Goal: Find specific page/section: Find specific page/section

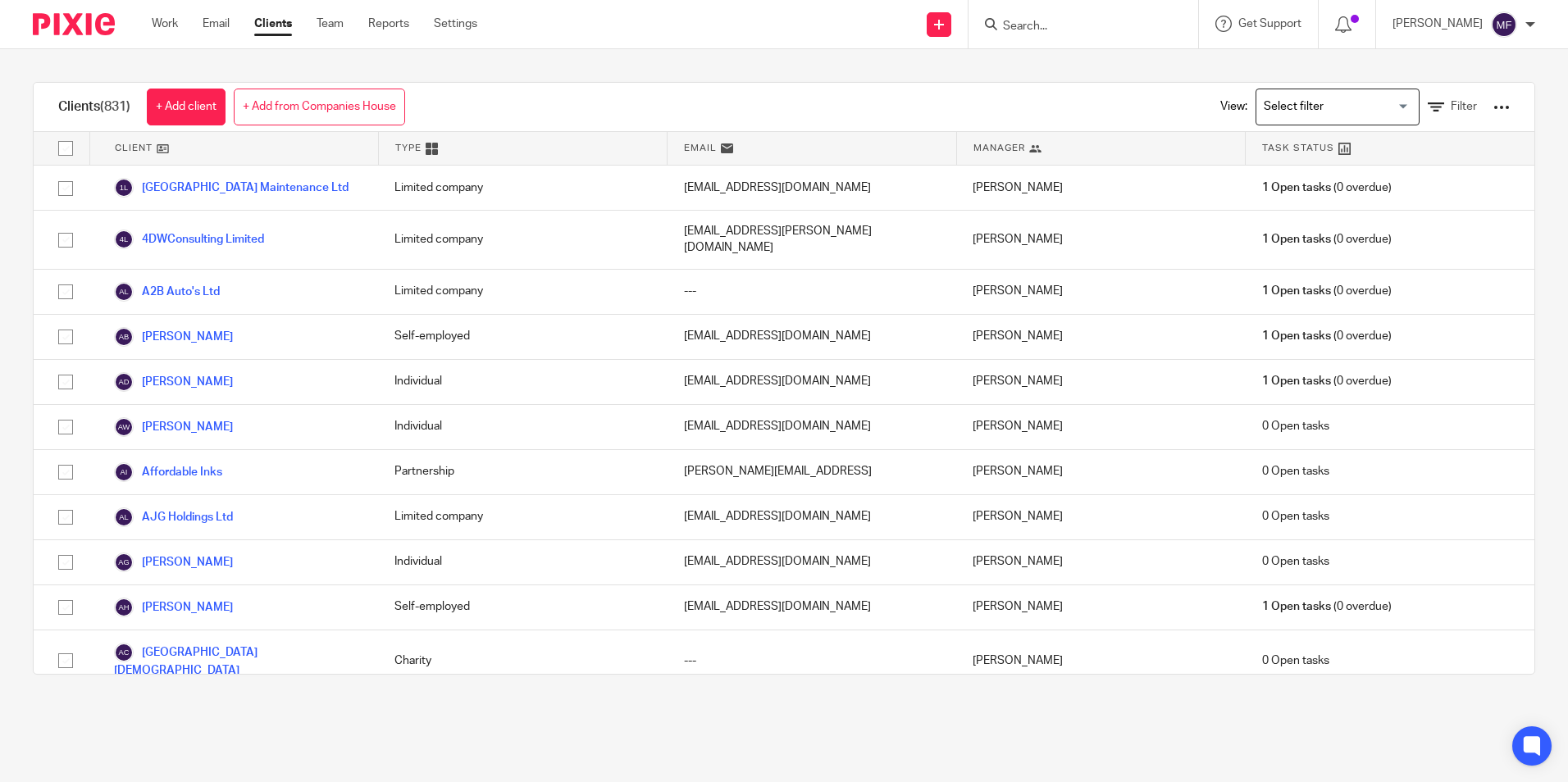
click at [1105, 31] on input "Search" at bounding box center [1074, 27] width 147 height 14
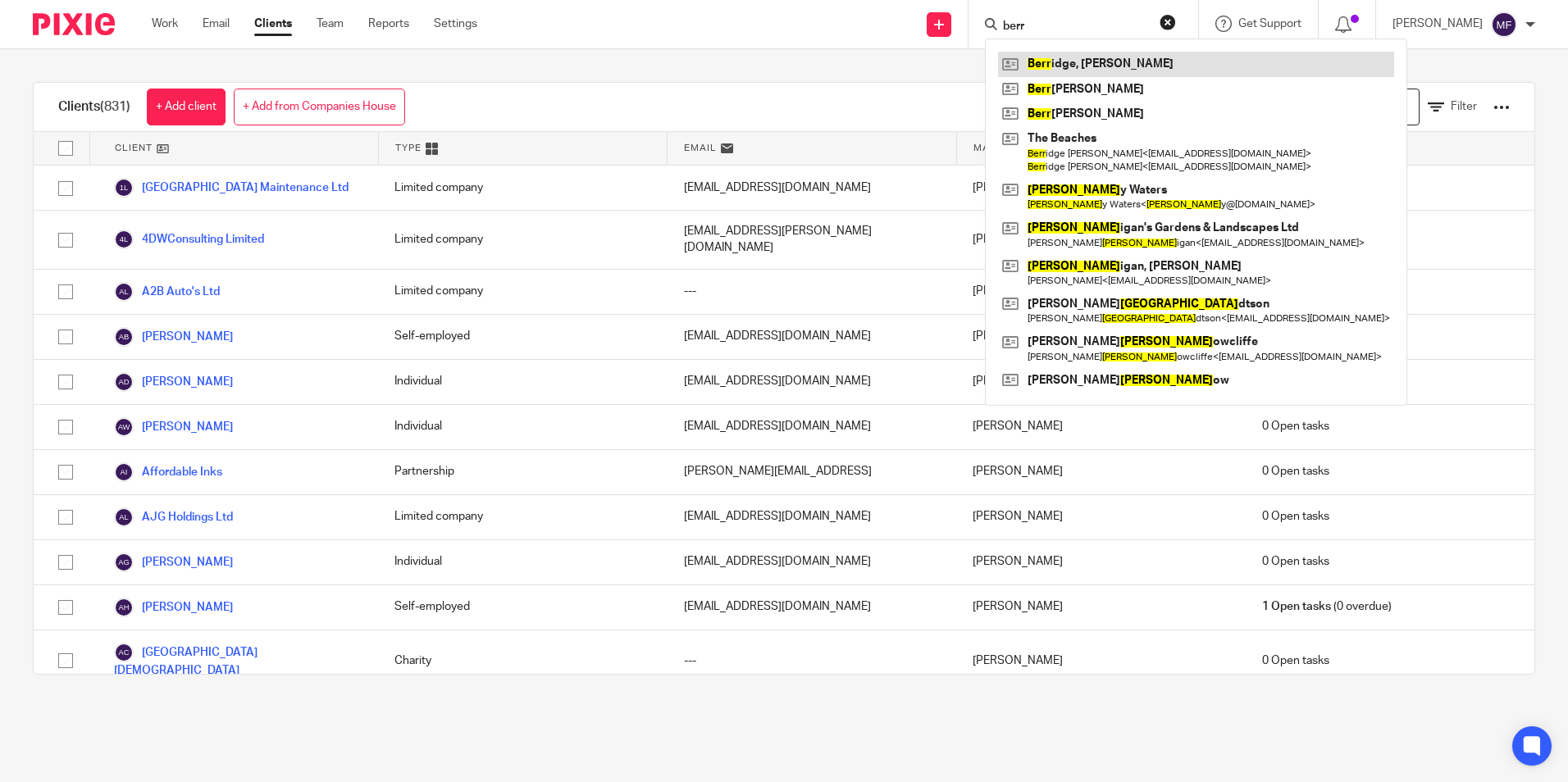
type input "berr"
click at [1091, 55] on link at bounding box center [1196, 63] width 396 height 24
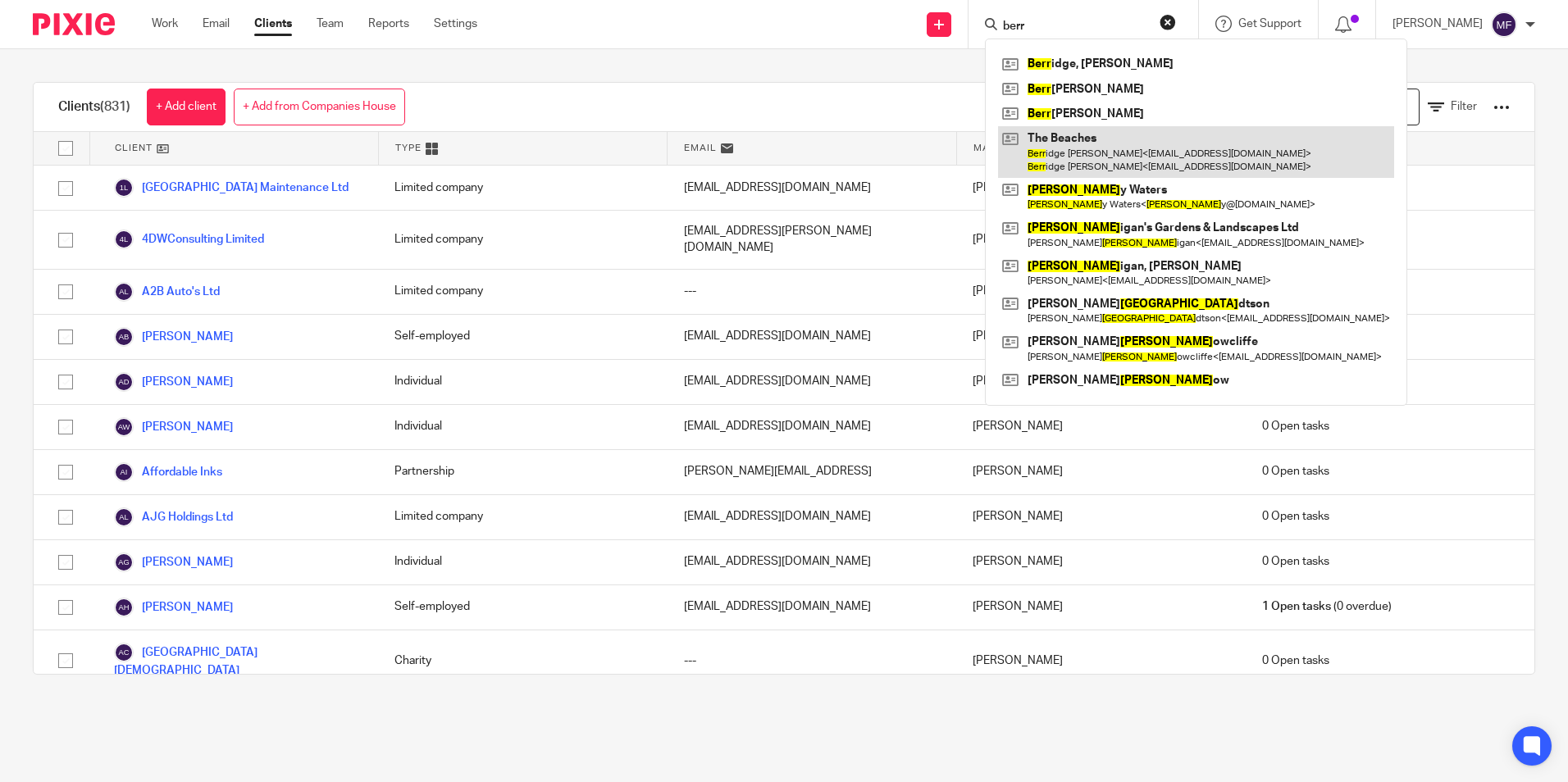
click at [1149, 157] on link at bounding box center [1196, 152] width 396 height 51
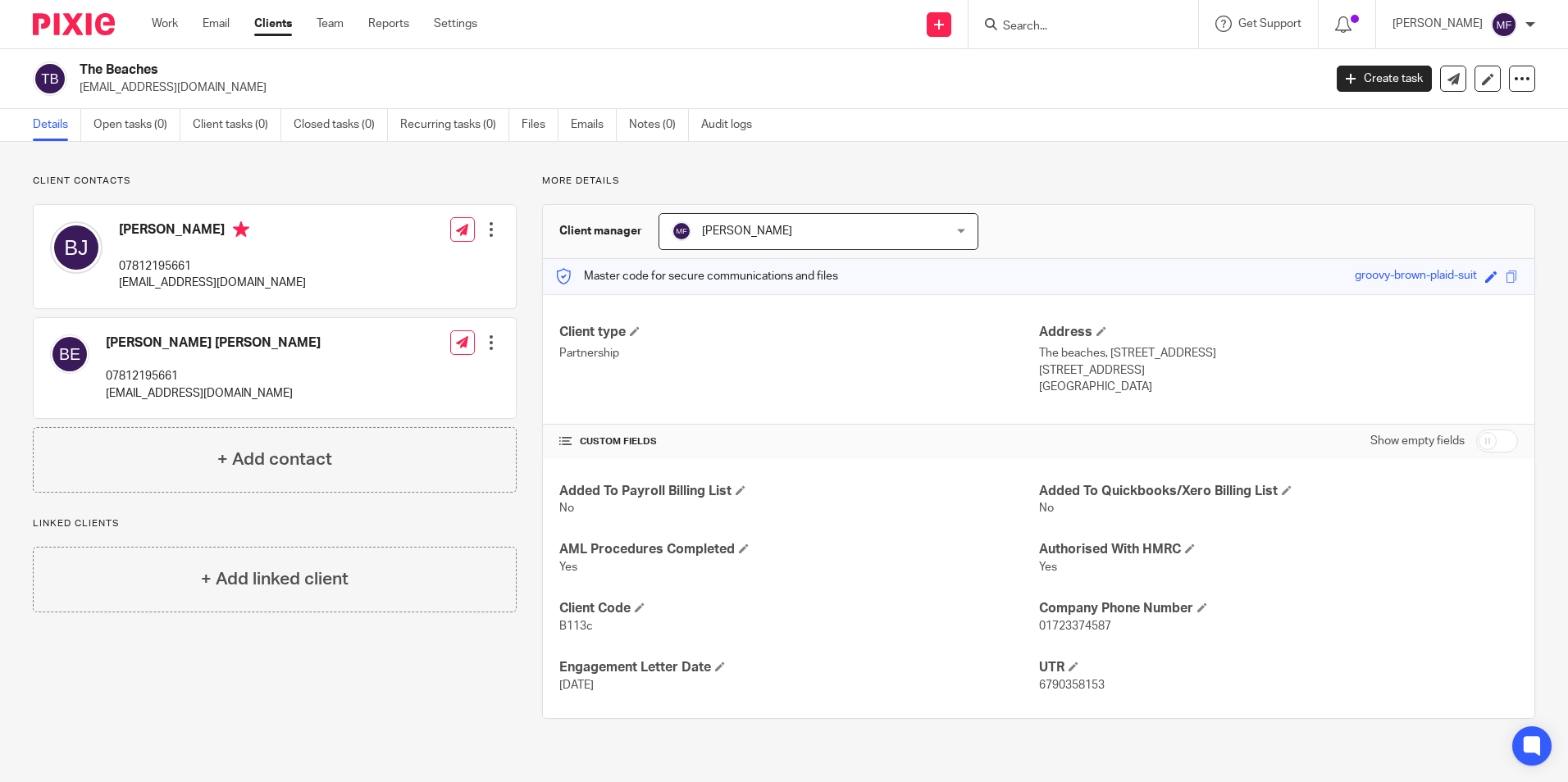
click at [1103, 31] on input "Search" at bounding box center [1074, 27] width 147 height 14
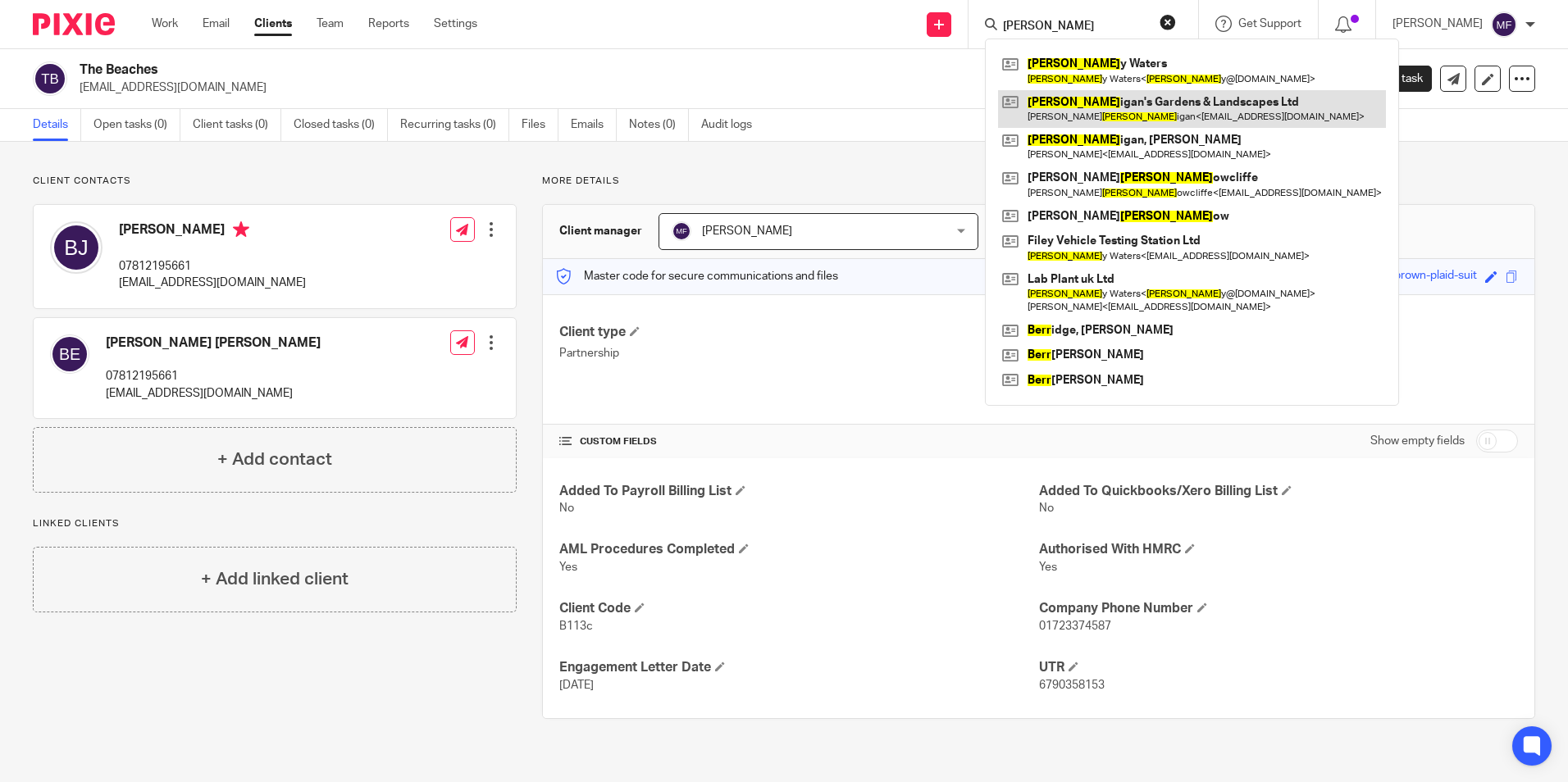
type input "[PERSON_NAME]"
click at [1190, 100] on link at bounding box center [1192, 110] width 388 height 38
